Goal: Task Accomplishment & Management: Use online tool/utility

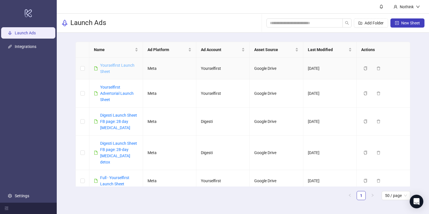
click at [116, 64] on link "Yourselfirst Launch Sheet" at bounding box center [117, 68] width 34 height 11
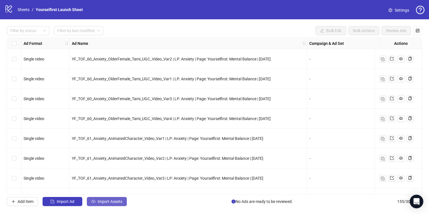
click at [112, 200] on span "Import Assets" at bounding box center [110, 201] width 25 height 5
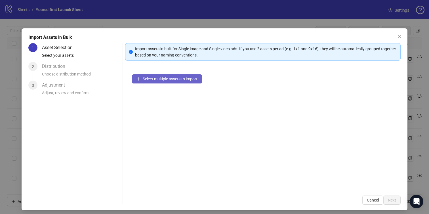
click at [172, 78] on span "Select multiple assets to import" at bounding box center [170, 79] width 55 height 5
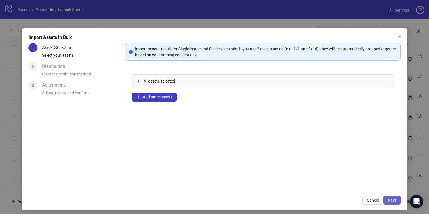
click at [391, 199] on span "Next" at bounding box center [392, 200] width 8 height 5
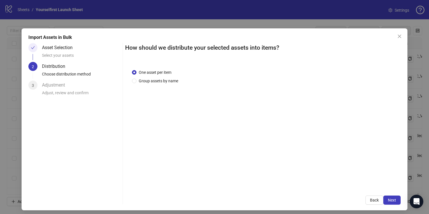
click at [391, 199] on span "Next" at bounding box center [392, 200] width 8 height 5
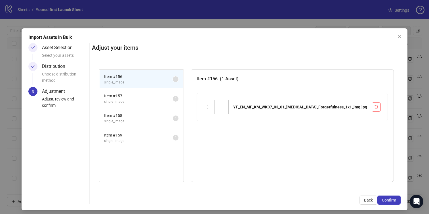
click at [391, 199] on span "Confirm" at bounding box center [389, 200] width 14 height 5
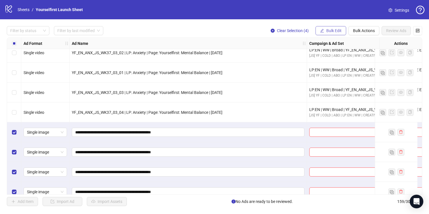
scroll to position [3018, 0]
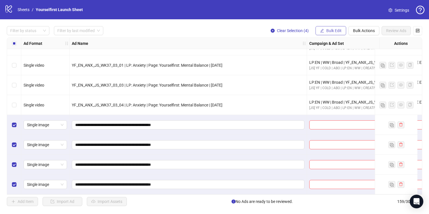
click at [333, 30] on span "Bulk Edit" at bounding box center [334, 30] width 15 height 5
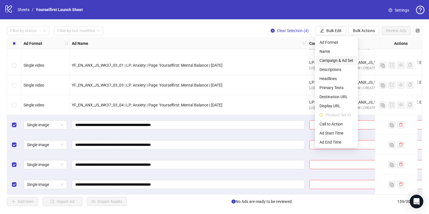
click at [328, 59] on span "Campaign & Ad Set" at bounding box center [337, 60] width 34 height 6
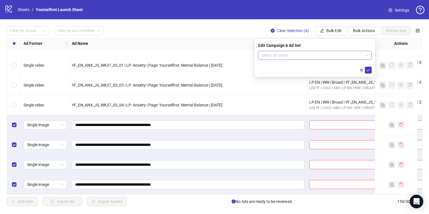
click at [289, 52] on input "search" at bounding box center [313, 55] width 102 height 9
paste input "**********"
type input "**********"
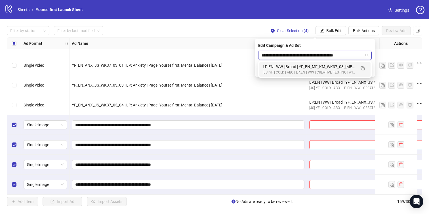
scroll to position [0, 2]
click at [285, 67] on div "LP:EN | WW | Broad | YF_EN_MF_KM_WK37_03_[MEDICAL_DATA]_Forgetfulness_1x1_img |…" at bounding box center [309, 67] width 93 height 6
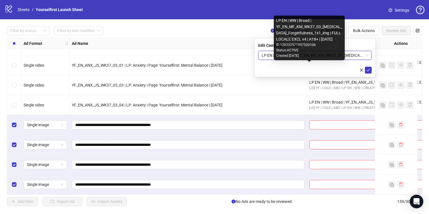
scroll to position [0, 0]
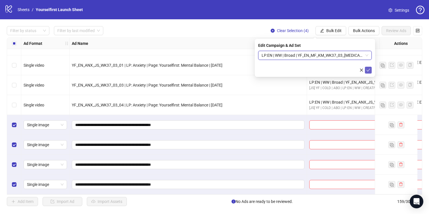
click at [368, 70] on icon "check" at bounding box center [369, 70] width 4 height 4
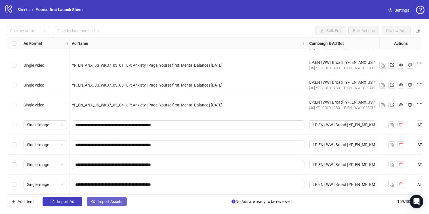
click at [114, 203] on span "Import Assets" at bounding box center [110, 201] width 25 height 5
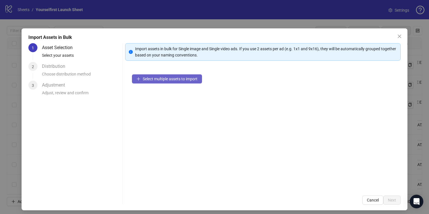
click at [162, 82] on button "Select multiple assets to import" at bounding box center [167, 78] width 70 height 9
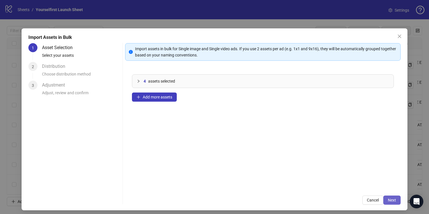
click at [393, 198] on span "Next" at bounding box center [392, 200] width 8 height 5
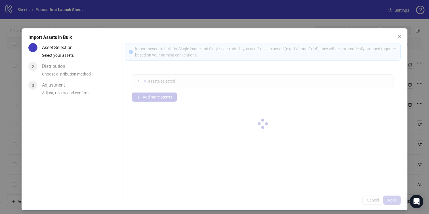
click at [393, 198] on div at bounding box center [263, 124] width 276 height 162
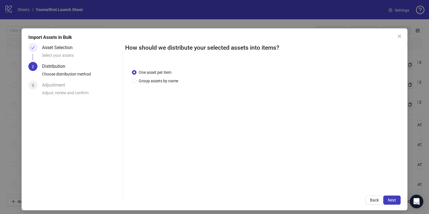
click at [393, 198] on span "Next" at bounding box center [392, 200] width 8 height 5
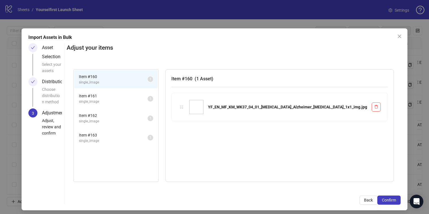
click at [393, 198] on span "Confirm" at bounding box center [389, 200] width 14 height 5
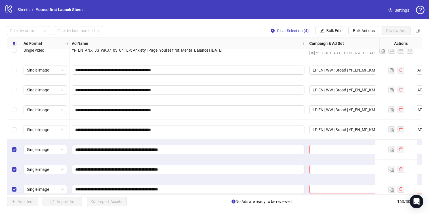
scroll to position [3097, 0]
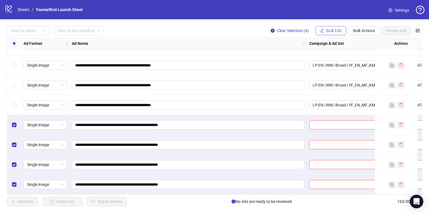
click at [327, 30] on span "Bulk Edit" at bounding box center [334, 30] width 15 height 5
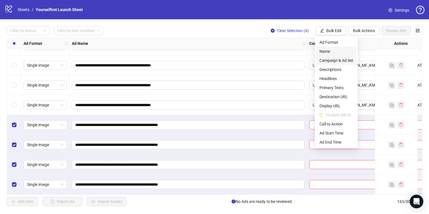
click at [333, 59] on span "Campaign & Ad Set" at bounding box center [337, 60] width 34 height 6
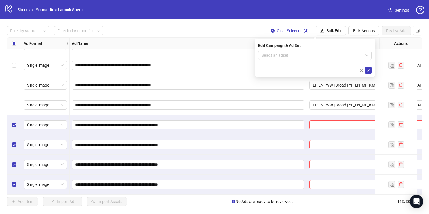
click at [286, 50] on div "Edit Campaign & Ad Set Select an adset" at bounding box center [315, 58] width 120 height 38
click at [282, 54] on input "search" at bounding box center [313, 55] width 102 height 9
paste input "**********"
type input "**********"
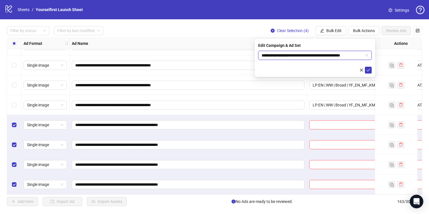
scroll to position [0, 14]
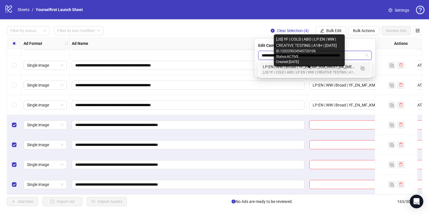
click at [302, 68] on div "LP:EN | WW | Broad | YF_EN_MF_KM_WK37_04_[MEDICAL_DATA]_Alzheimer_[MEDICAL_DATA…" at bounding box center [309, 67] width 93 height 6
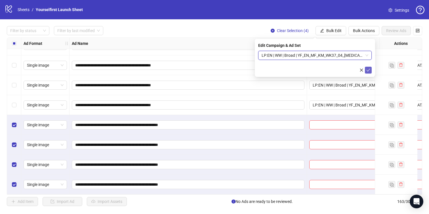
click at [370, 69] on icon "check" at bounding box center [369, 70] width 4 height 3
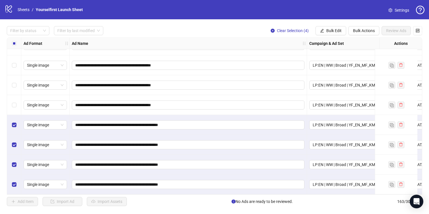
scroll to position [3029, 0]
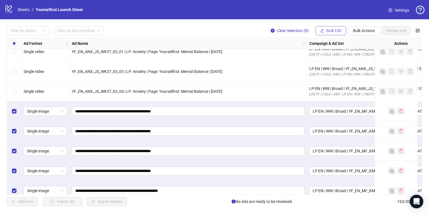
click at [330, 30] on span "Bulk Edit" at bounding box center [334, 30] width 15 height 5
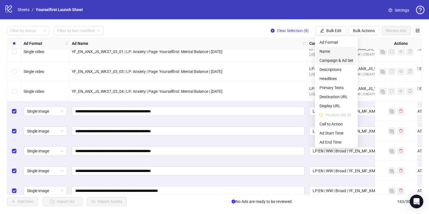
click at [325, 54] on span "Name" at bounding box center [337, 51] width 34 height 6
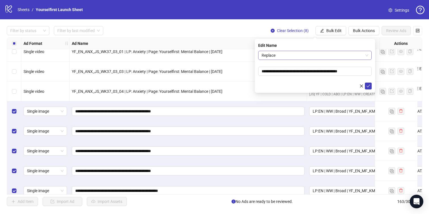
click at [312, 55] on span "Replace" at bounding box center [315, 55] width 107 height 9
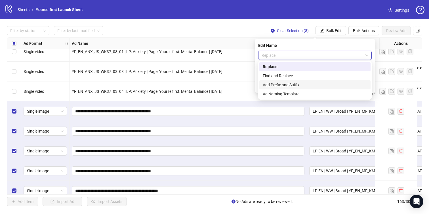
click at [285, 86] on div "Add Prefix and Suffix" at bounding box center [315, 85] width 105 height 6
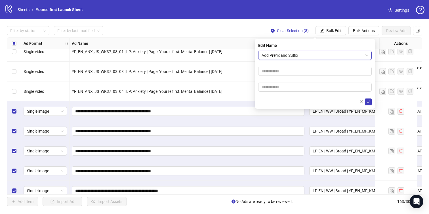
click at [277, 92] on form "Add Prefix and Suffix Add Prefix and Suffix" at bounding box center [315, 78] width 114 height 55
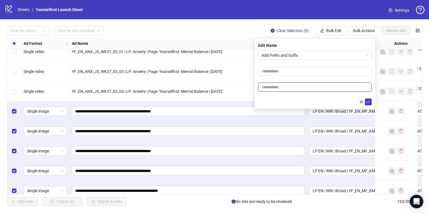
click at [274, 88] on input "text" at bounding box center [315, 87] width 114 height 9
paste input "**********"
type input "**********"
click at [370, 100] on icon "check" at bounding box center [369, 102] width 4 height 4
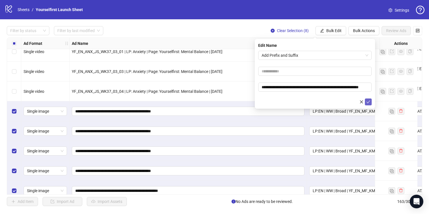
scroll to position [0, 0]
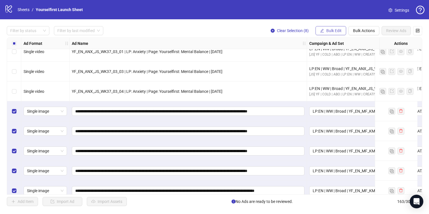
click at [329, 32] on span "Bulk Edit" at bounding box center [334, 30] width 15 height 5
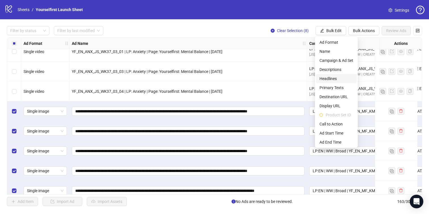
click at [327, 78] on span "Headlines" at bounding box center [337, 79] width 34 height 6
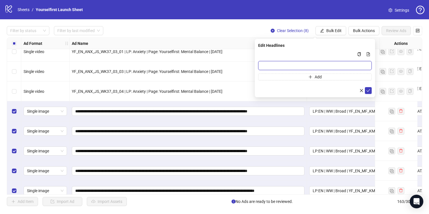
click at [279, 64] on input "Multi-input container - paste or copy values" at bounding box center [315, 65] width 114 height 9
paste input "**********"
type input "**********"
click at [369, 89] on icon "check" at bounding box center [369, 91] width 4 height 4
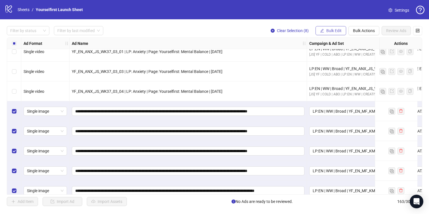
click at [329, 31] on span "Bulk Edit" at bounding box center [334, 30] width 15 height 5
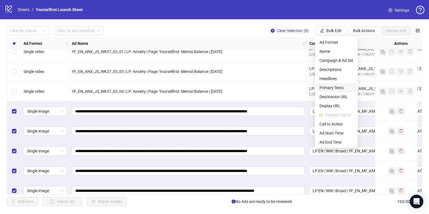
click at [334, 89] on span "Primary Texts" at bounding box center [337, 88] width 34 height 6
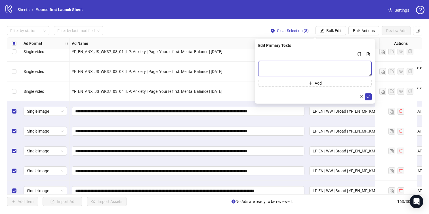
click at [281, 71] on textarea "Multi-text input container - paste or copy values" at bounding box center [315, 68] width 114 height 15
paste textarea "**********"
type textarea "**********"
click at [369, 95] on icon "check" at bounding box center [369, 97] width 4 height 4
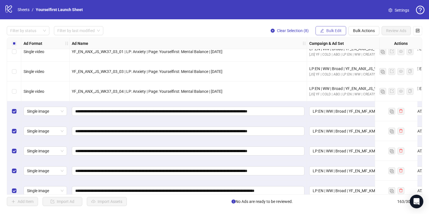
click at [331, 33] on span "Bulk Edit" at bounding box center [334, 30] width 15 height 5
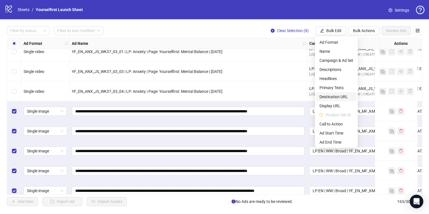
click at [336, 97] on span "Destination URL" at bounding box center [337, 97] width 34 height 6
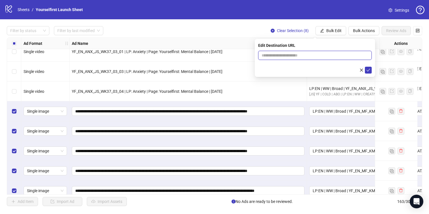
click at [288, 56] on input "text" at bounding box center [313, 55] width 102 height 6
paste input "**********"
type input "**********"
click at [368, 69] on icon "check" at bounding box center [369, 70] width 4 height 4
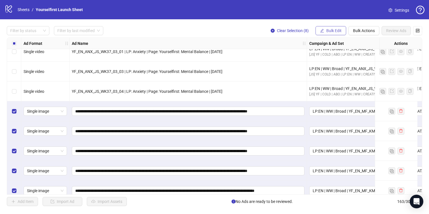
click at [331, 31] on span "Bulk Edit" at bounding box center [334, 30] width 15 height 5
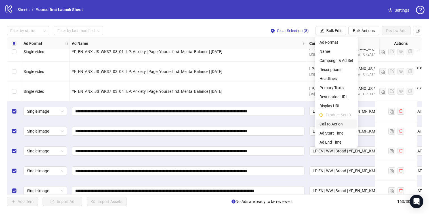
click at [332, 127] on span "Call to Action" at bounding box center [337, 124] width 34 height 6
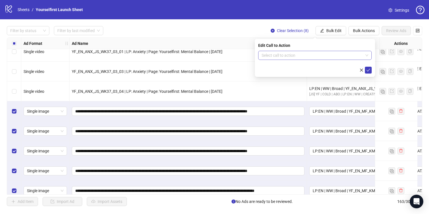
click at [290, 56] on input "search" at bounding box center [313, 55] width 102 height 9
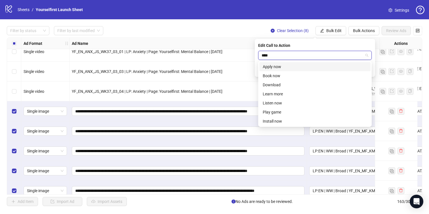
type input "*****"
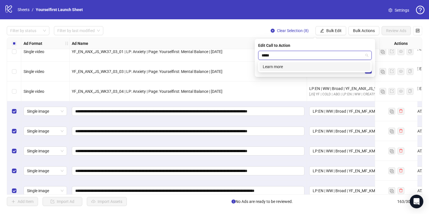
click at [275, 70] on div "Learn more" at bounding box center [315, 66] width 111 height 9
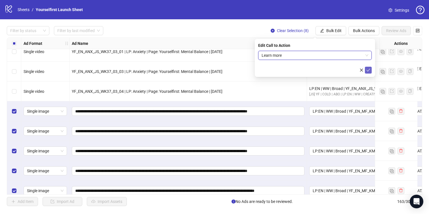
click at [369, 69] on icon "check" at bounding box center [369, 70] width 4 height 3
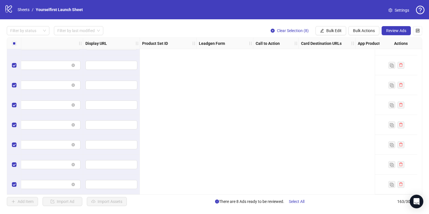
scroll to position [3097, 0]
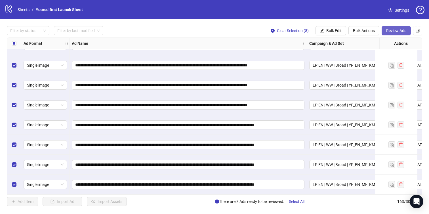
click at [401, 31] on span "Review Ads" at bounding box center [397, 30] width 20 height 5
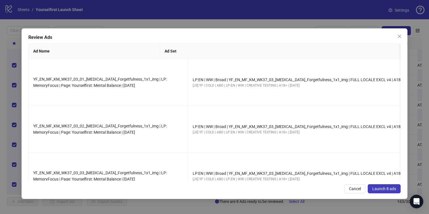
click at [387, 188] on span "Launch 8 ads" at bounding box center [385, 189] width 24 height 5
